Goal: Task Accomplishment & Management: Use online tool/utility

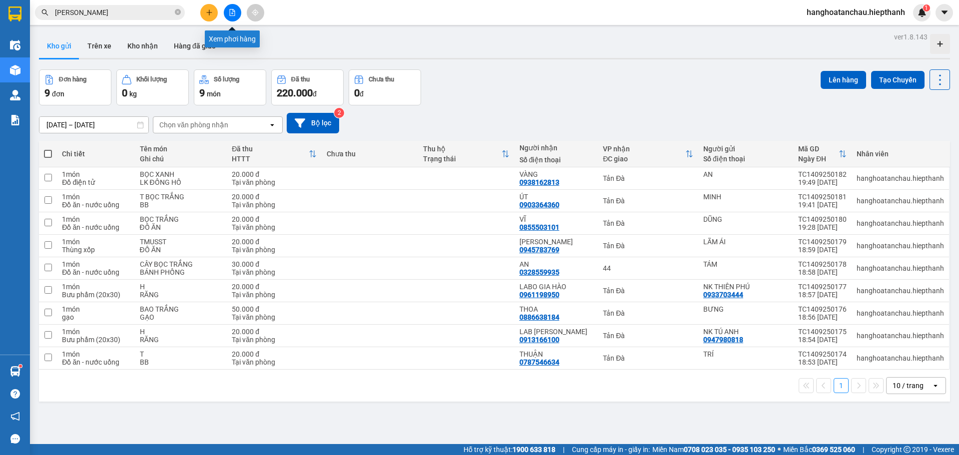
click at [238, 13] on button at bounding box center [232, 12] width 17 height 17
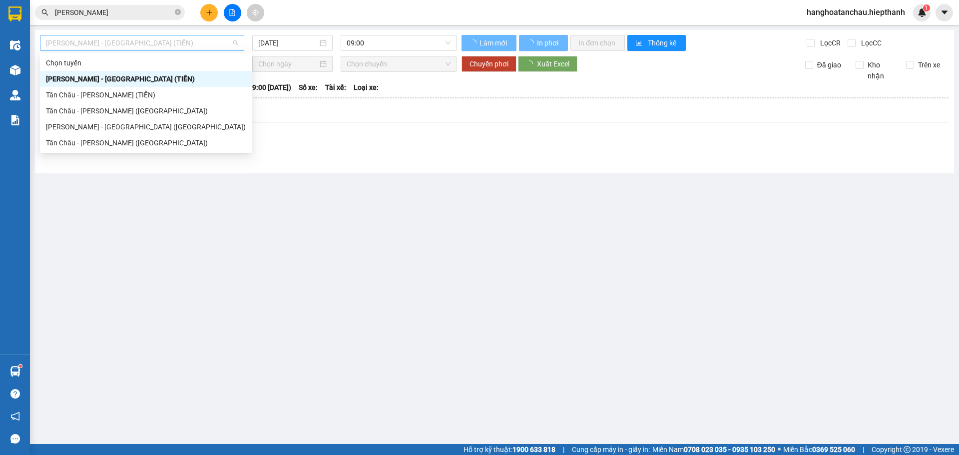
click at [187, 42] on span "[PERSON_NAME] - [GEOGRAPHIC_DATA] (TIỀN)" at bounding box center [142, 42] width 192 height 15
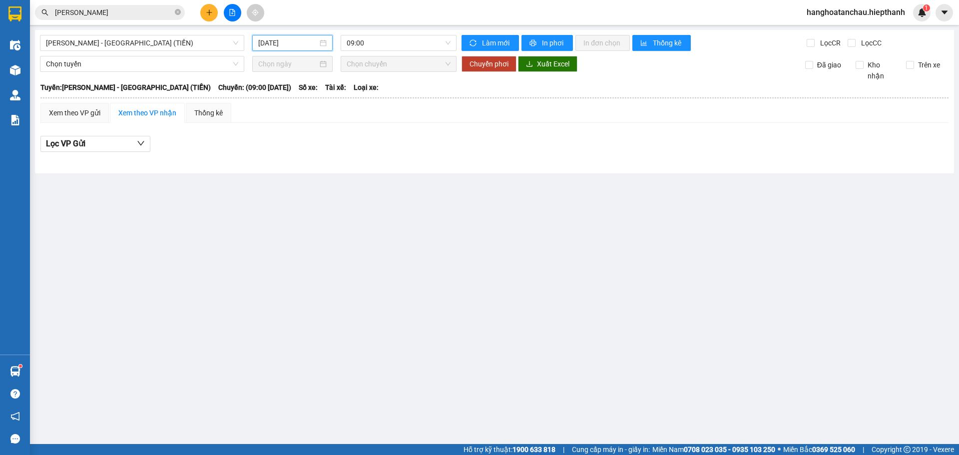
click at [279, 40] on input "[DATE]" at bounding box center [287, 42] width 59 height 11
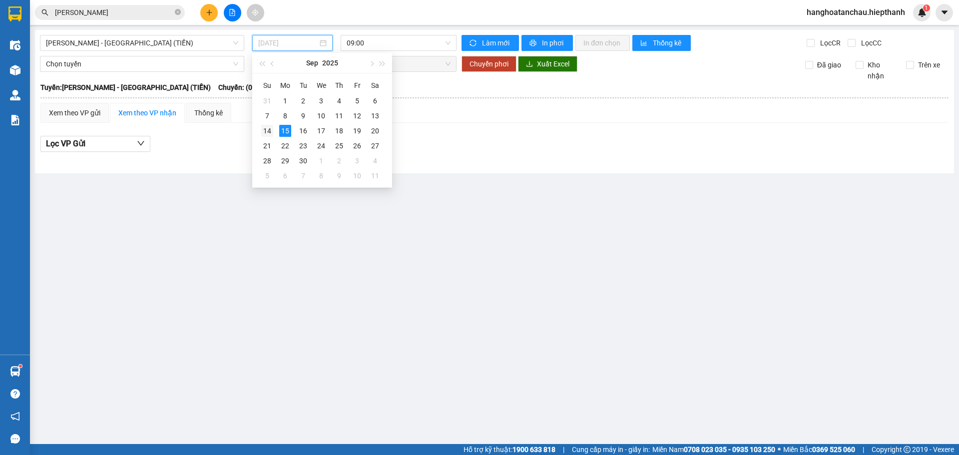
click at [265, 127] on div "14" at bounding box center [267, 131] width 12 height 12
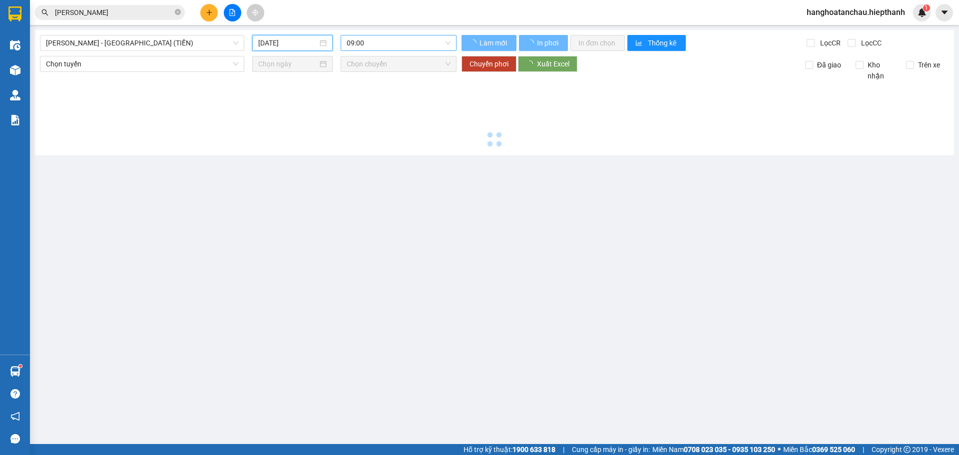
type input "[DATE]"
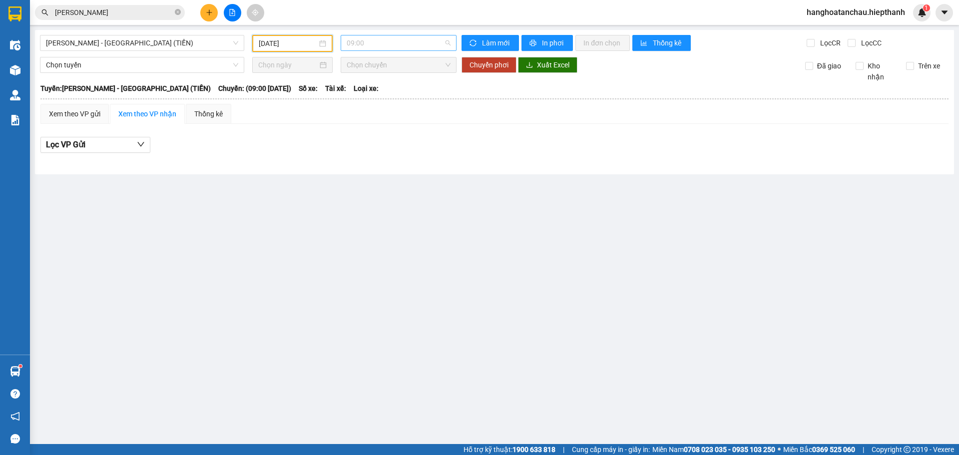
click at [369, 40] on span "09:00" at bounding box center [399, 42] width 104 height 15
click at [363, 113] on div "21:00" at bounding box center [386, 110] width 78 height 11
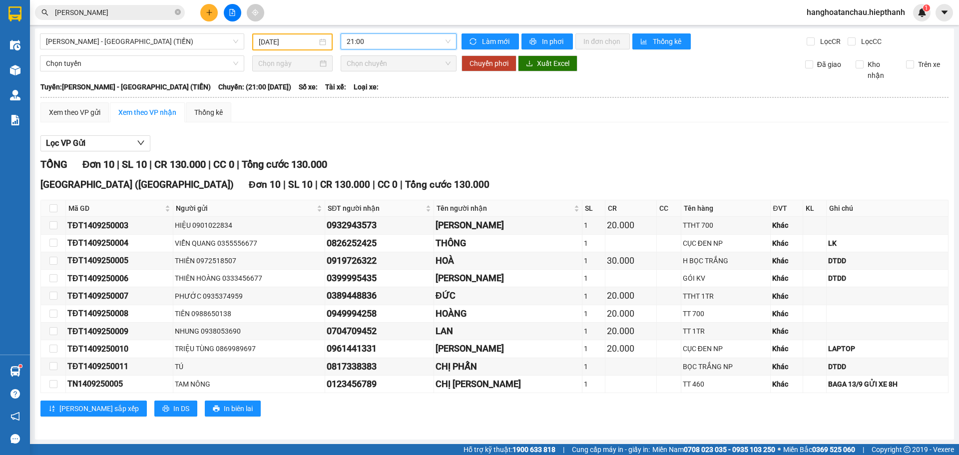
scroll to position [2, 0]
